Goal: Task Accomplishment & Management: Manage account settings

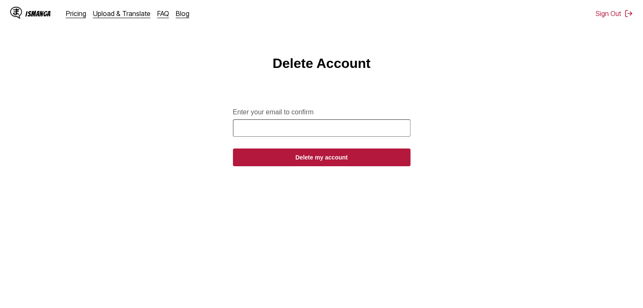
click at [335, 136] on input "Enter your email to confirm" at bounding box center [321, 128] width 177 height 17
click at [233, 149] on button "Delete my account" at bounding box center [321, 158] width 177 height 18
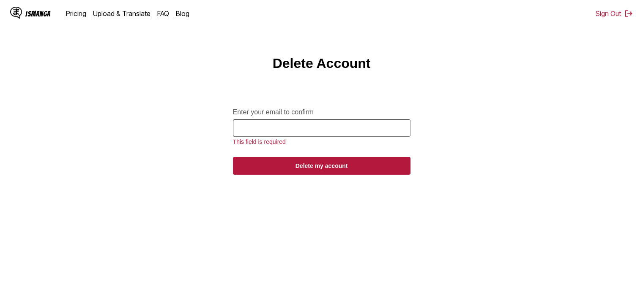
type input "**********"
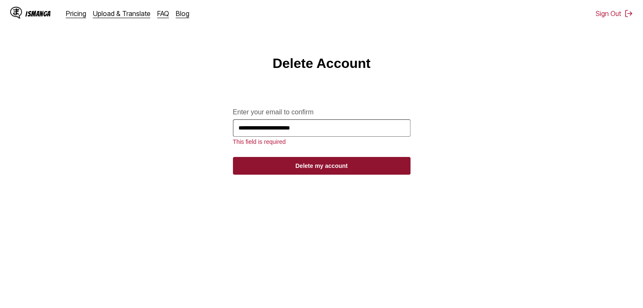
click at [324, 165] on button "Delete my account" at bounding box center [321, 166] width 177 height 18
